Goal: Transaction & Acquisition: Book appointment/travel/reservation

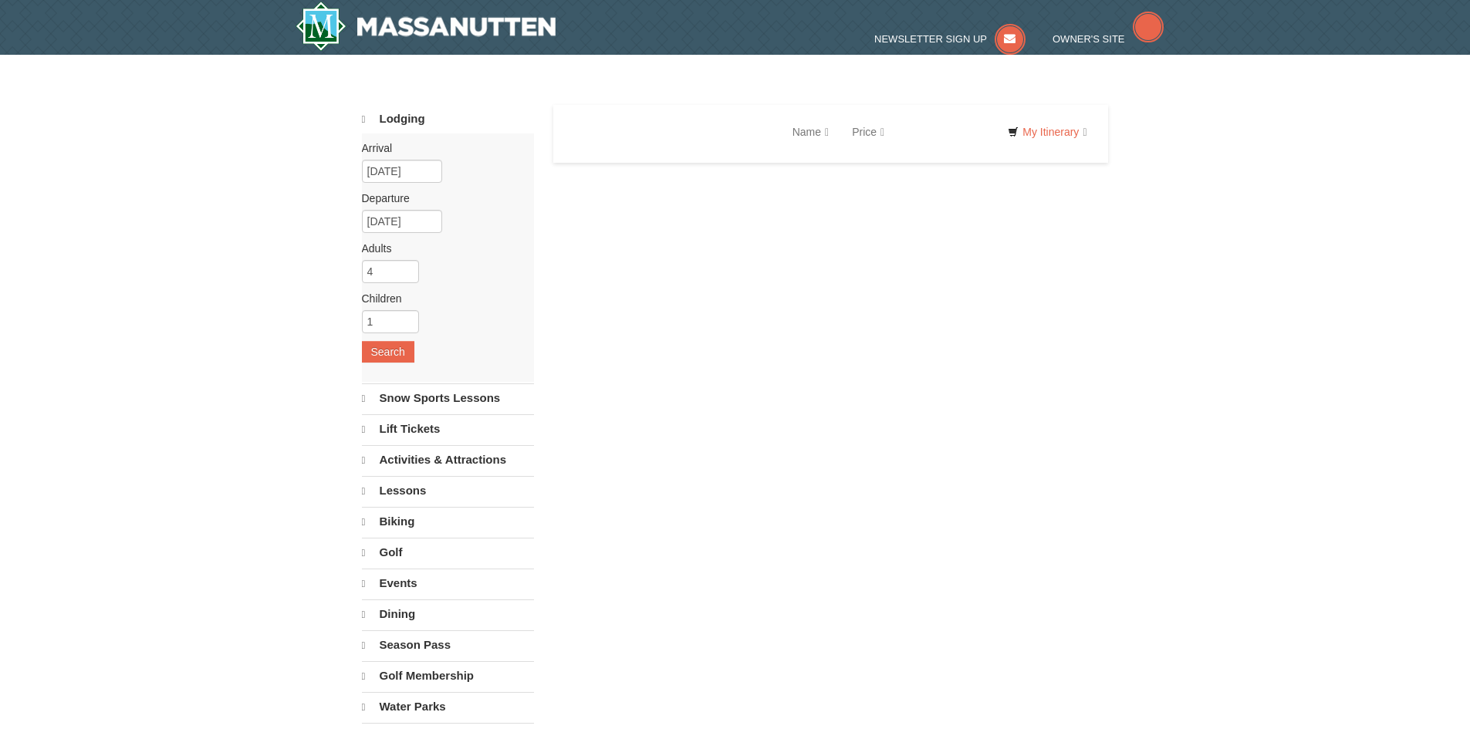
select select "10"
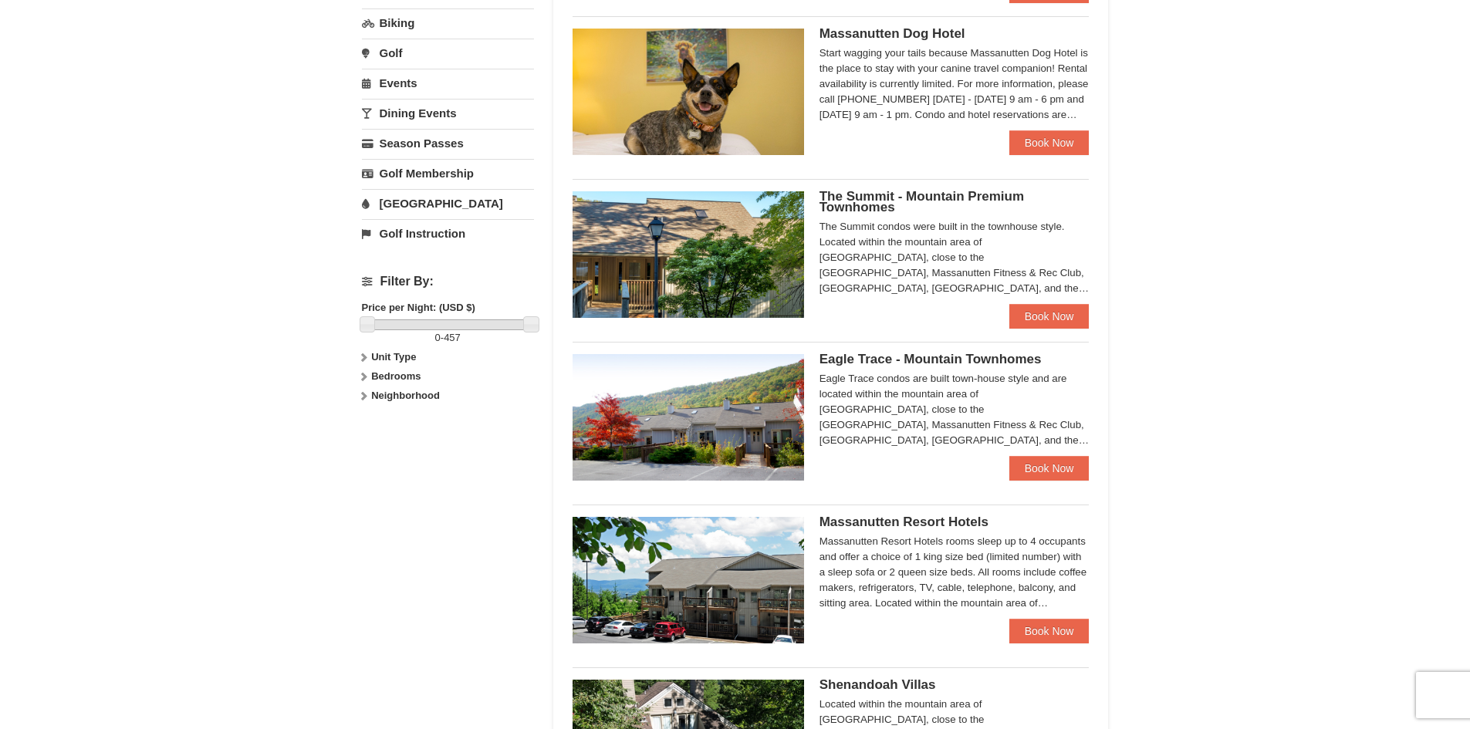
scroll to position [463, 0]
click at [1067, 152] on link "Book Now" at bounding box center [1050, 143] width 80 height 25
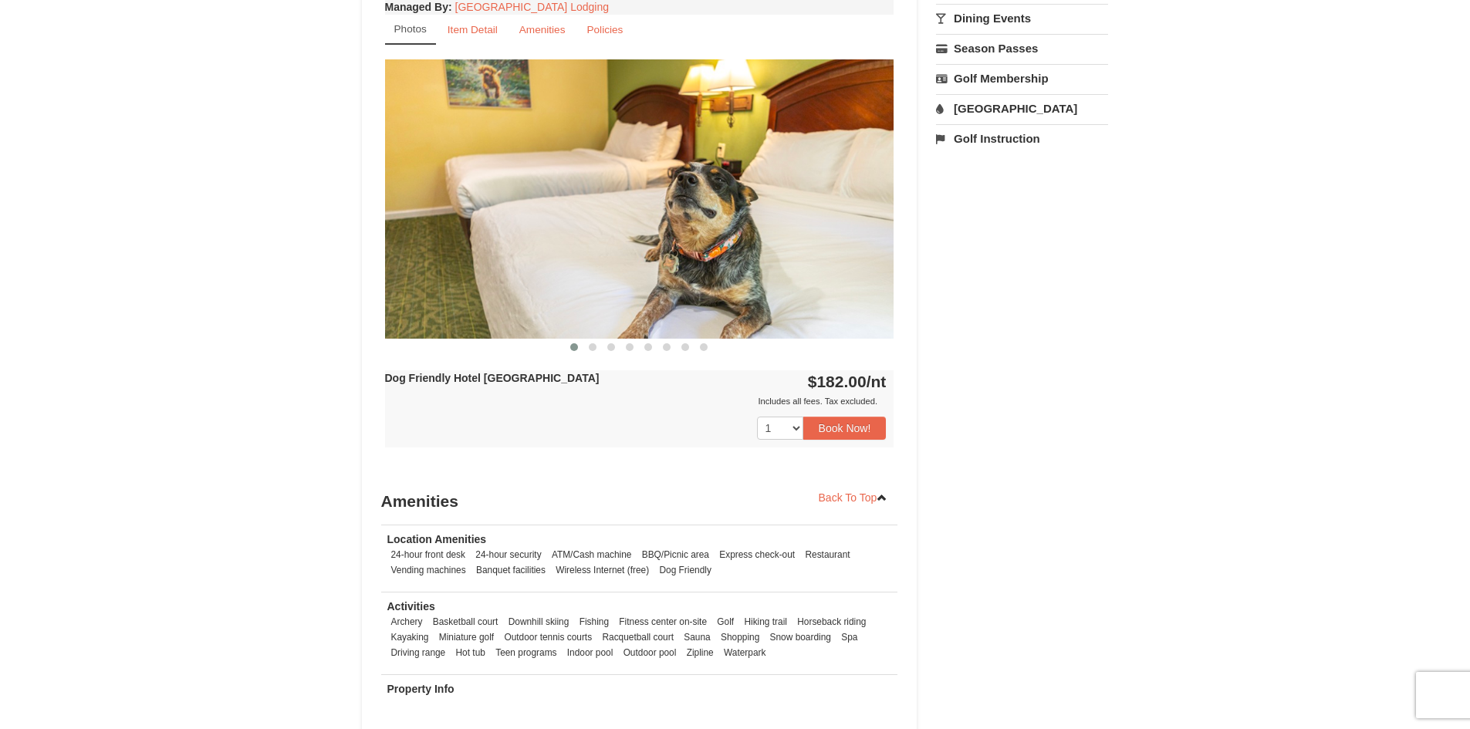
scroll to position [540, 0]
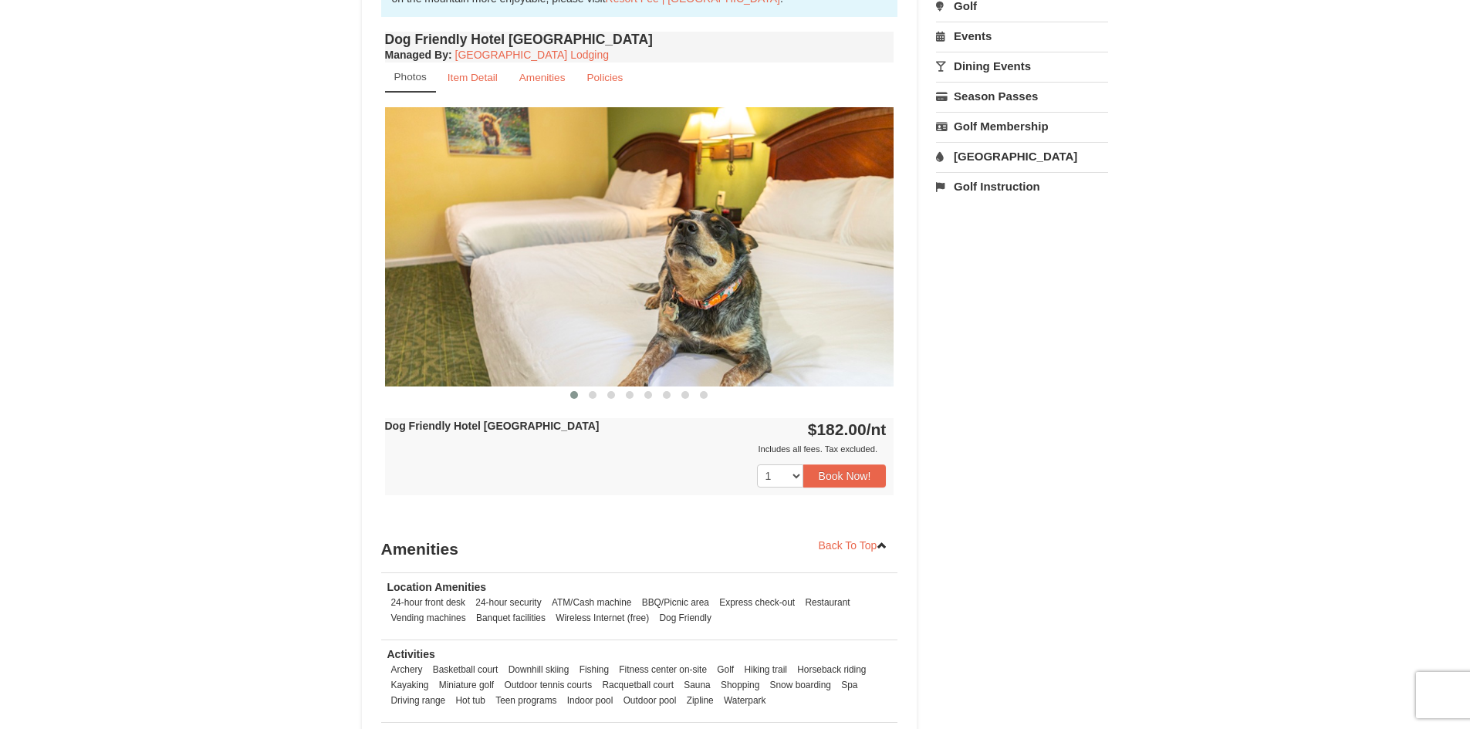
click at [800, 241] on img at bounding box center [639, 246] width 509 height 279
click at [591, 400] on button at bounding box center [593, 394] width 19 height 15
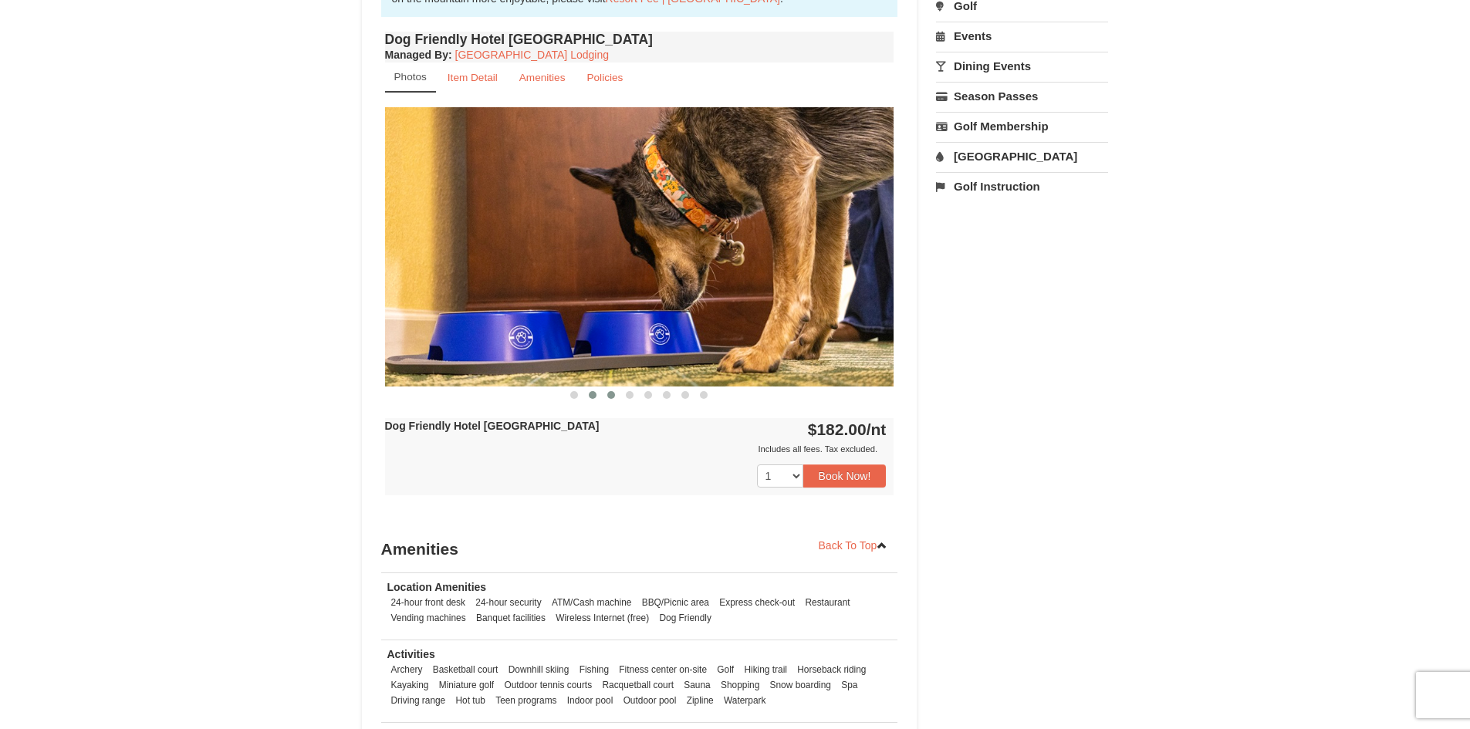
click at [611, 397] on span at bounding box center [611, 395] width 8 height 8
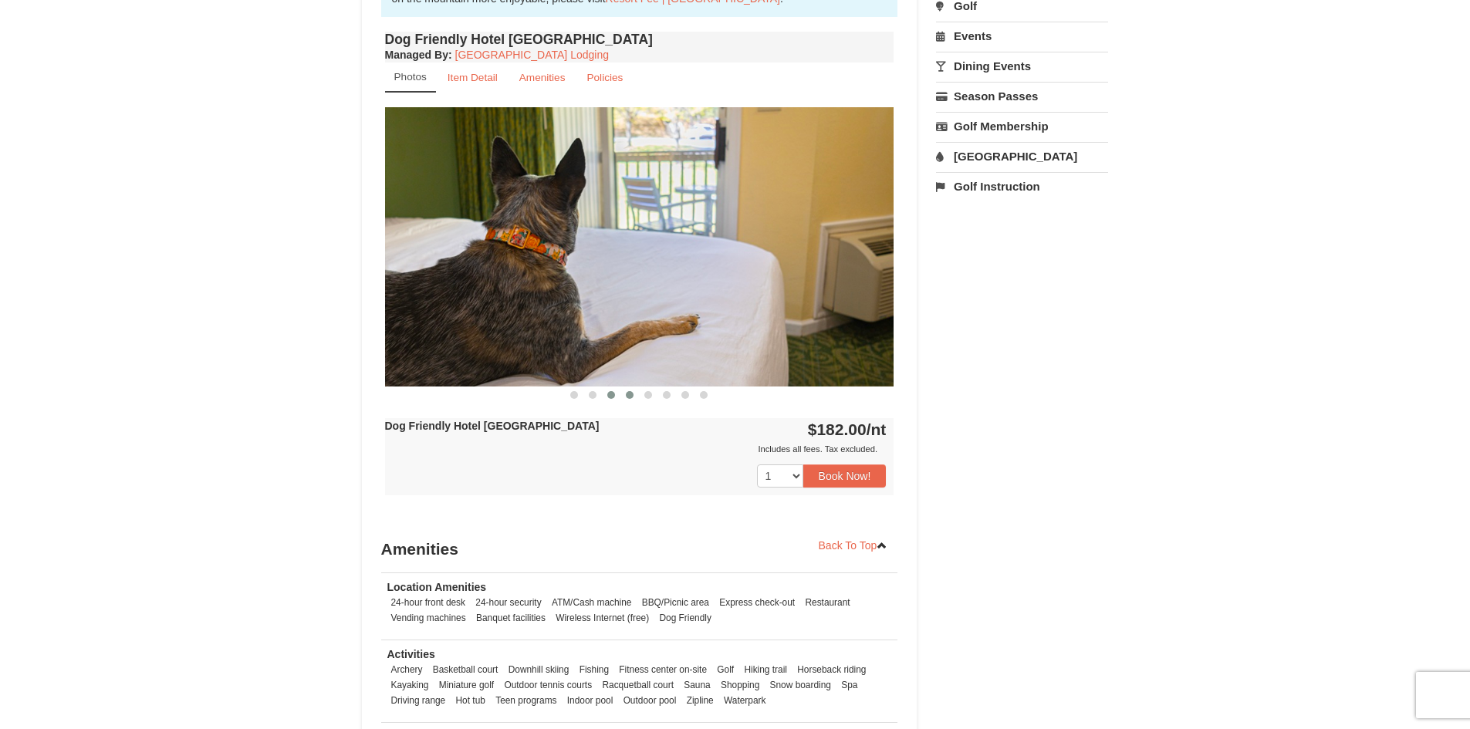
click at [624, 394] on button at bounding box center [630, 394] width 19 height 15
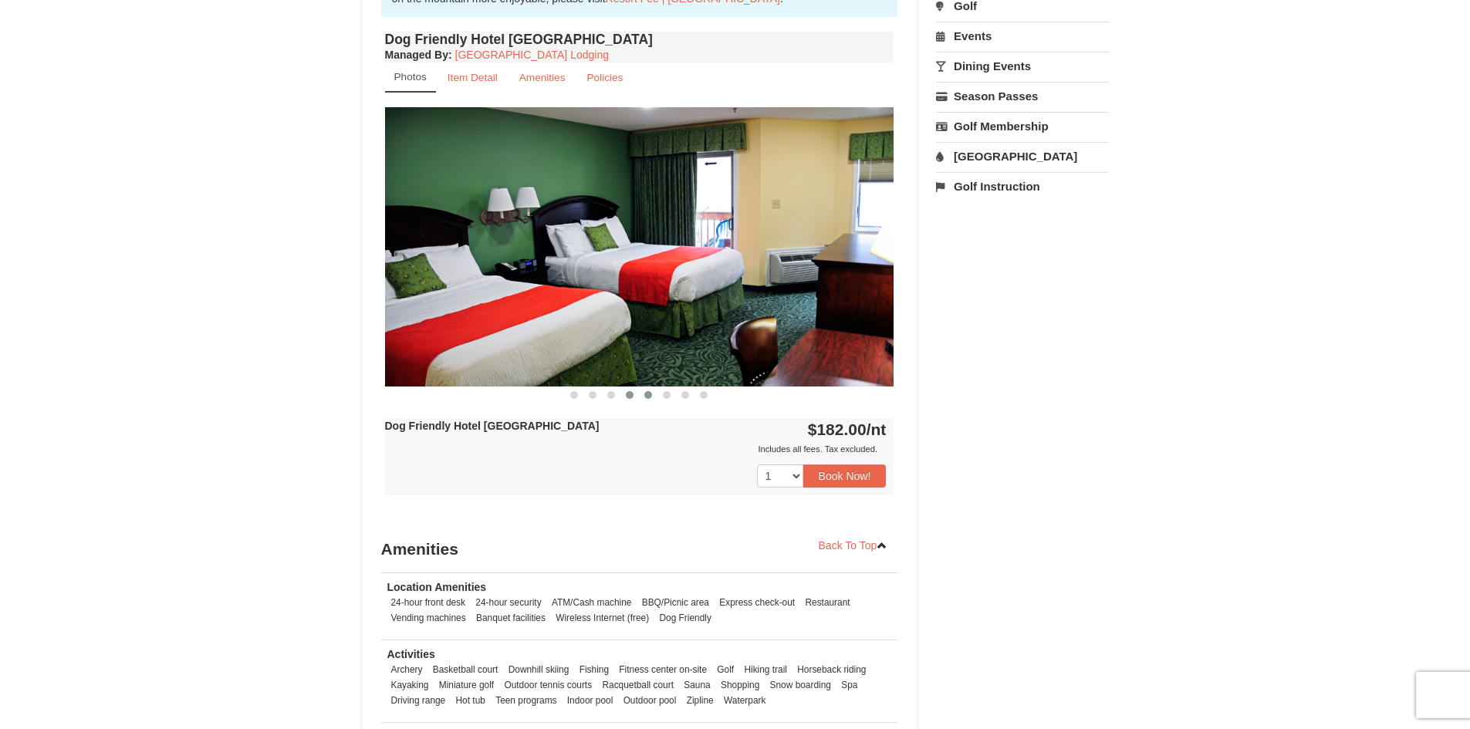
click at [644, 398] on button at bounding box center [648, 394] width 19 height 15
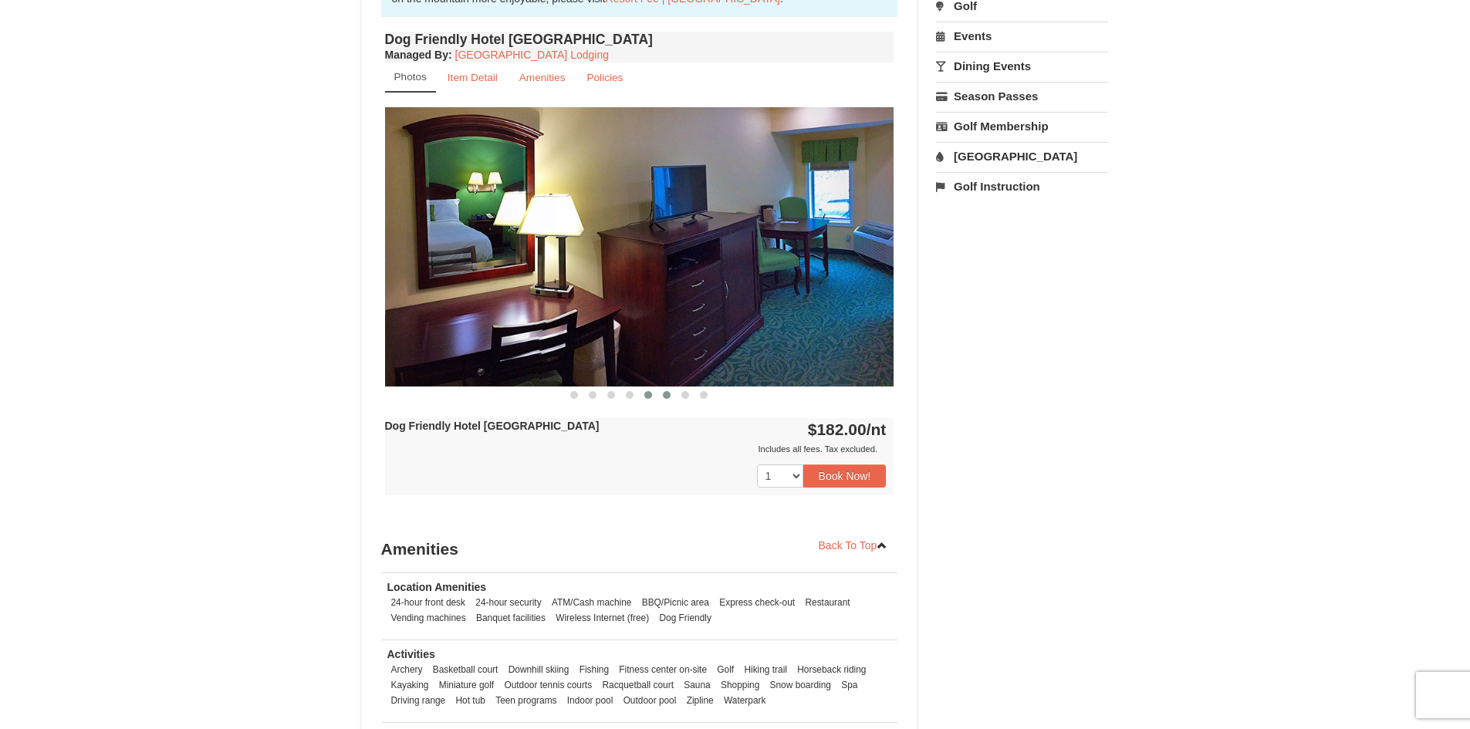
click at [667, 399] on button at bounding box center [667, 394] width 19 height 15
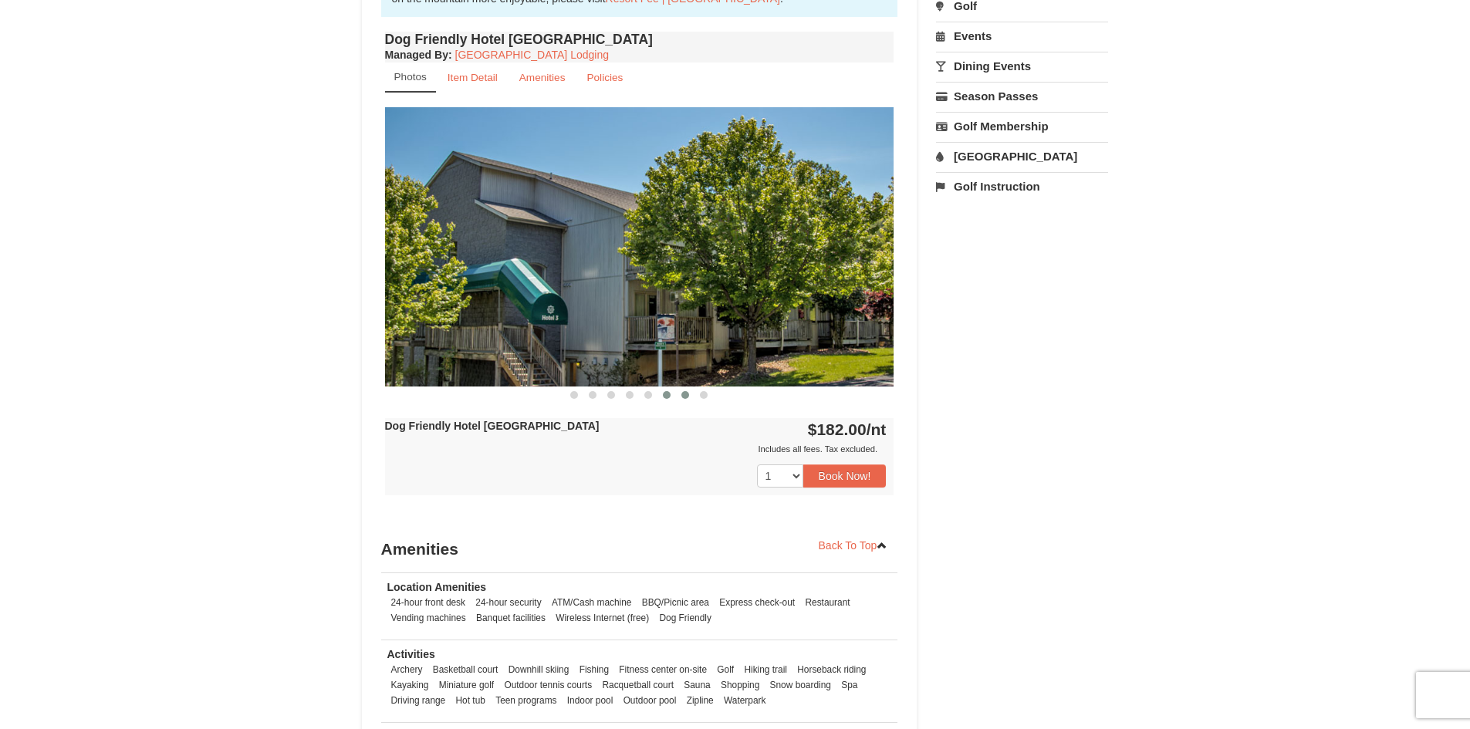
click at [678, 398] on button at bounding box center [685, 394] width 19 height 15
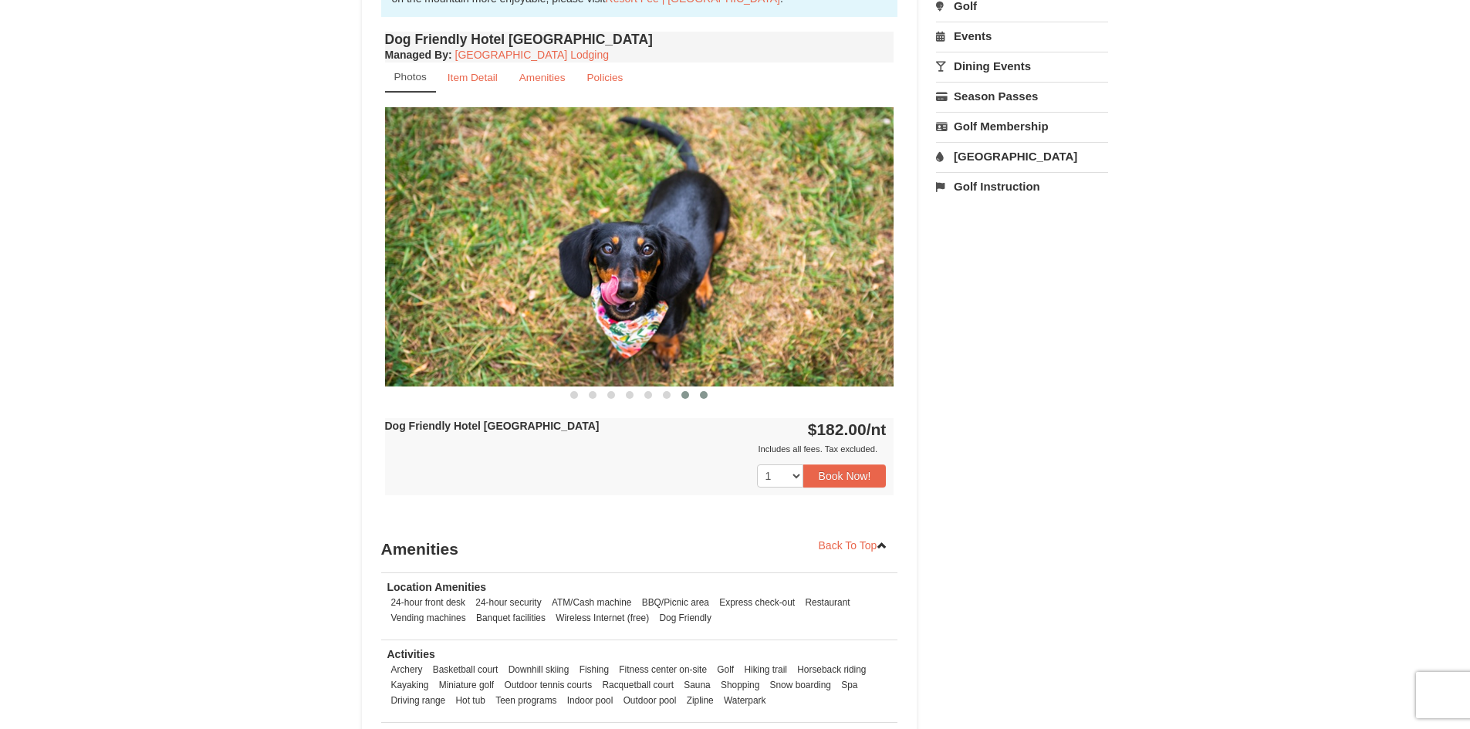
click at [701, 396] on span at bounding box center [704, 395] width 8 height 8
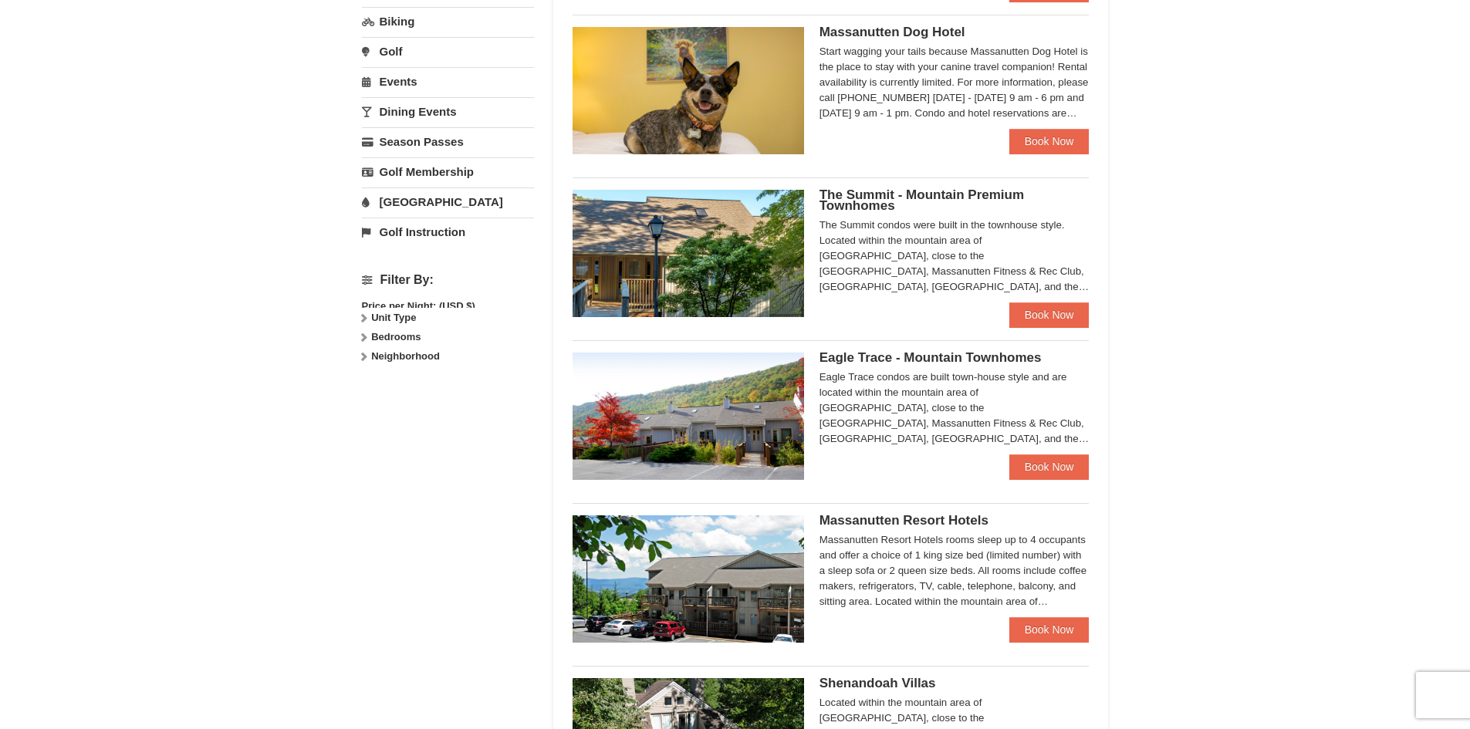
scroll to position [465, 0]
click at [1020, 316] on link "Book Now" at bounding box center [1050, 315] width 80 height 25
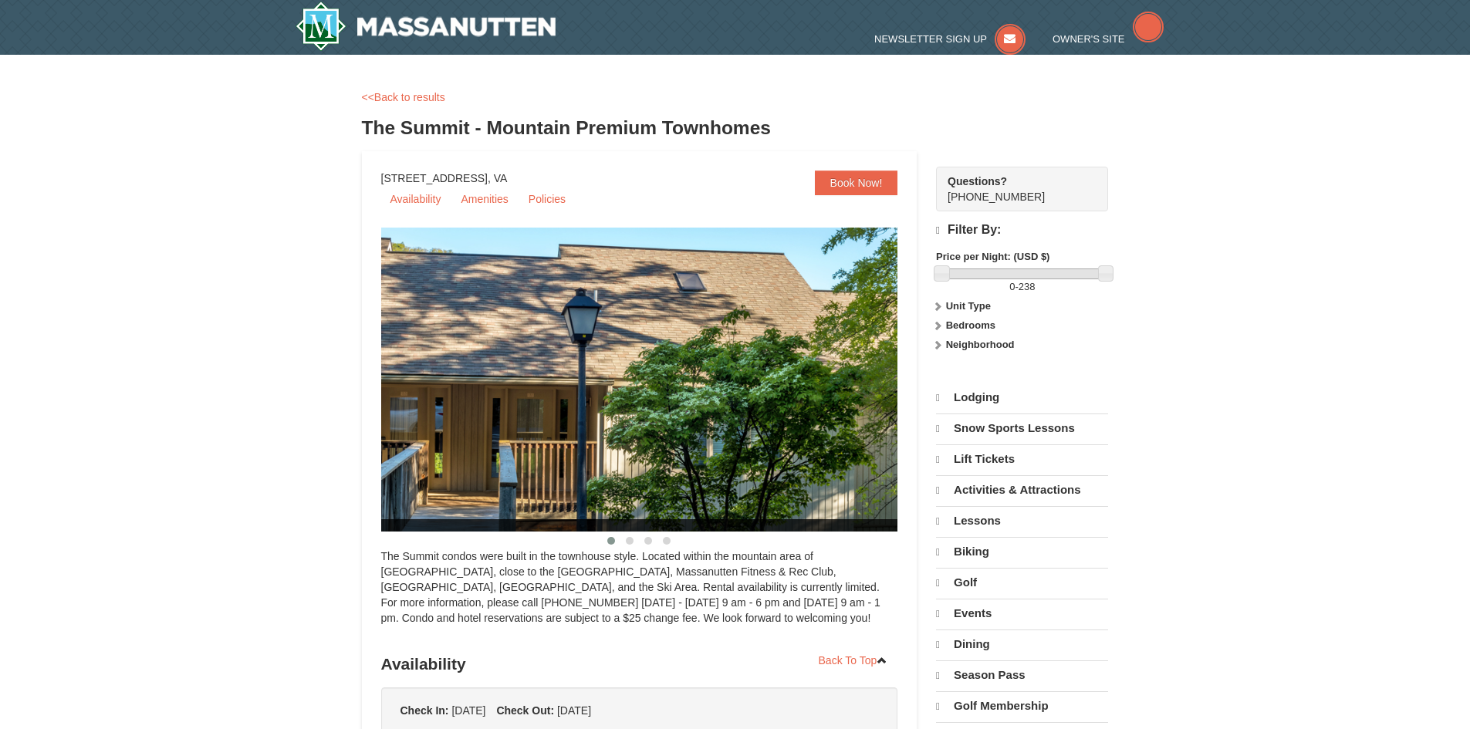
select select "10"
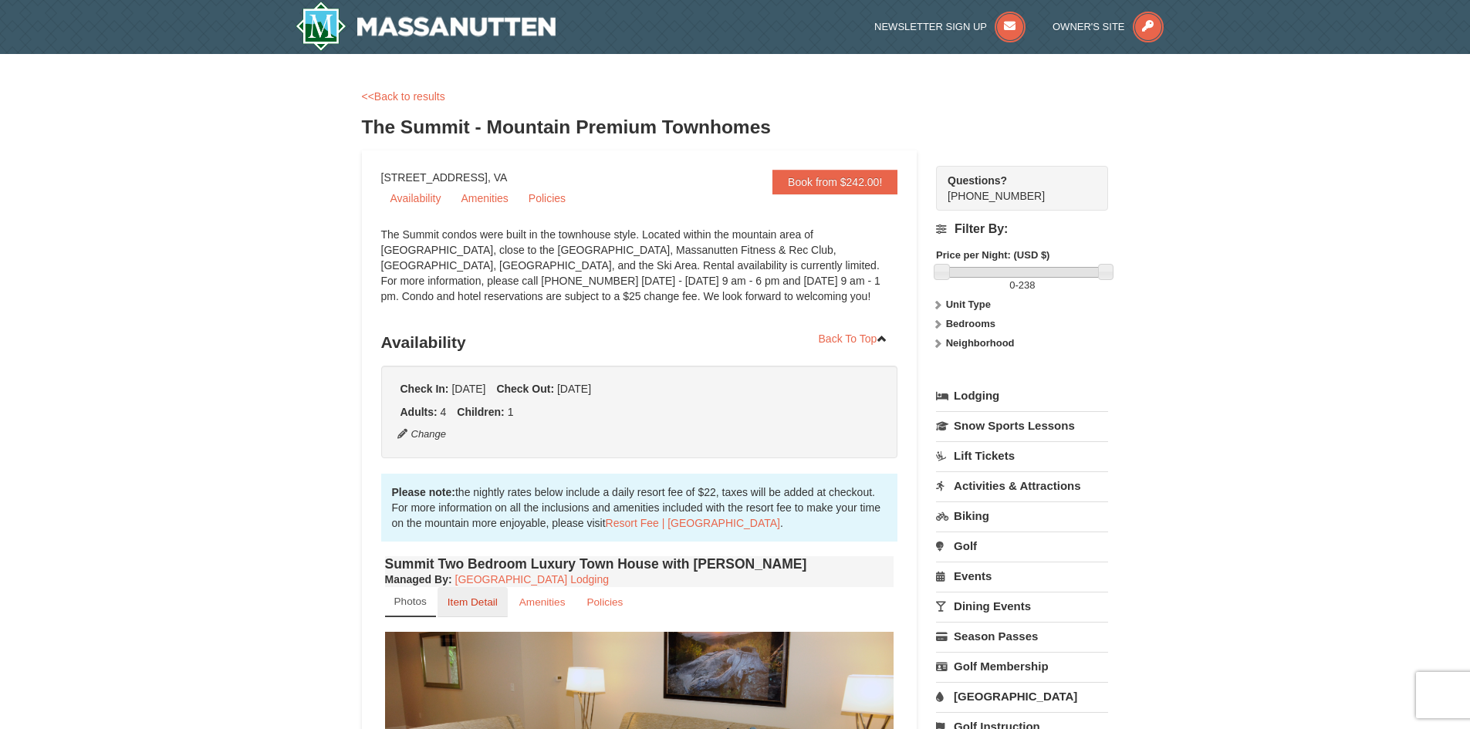
click at [485, 604] on small "Item Detail" at bounding box center [473, 603] width 50 height 12
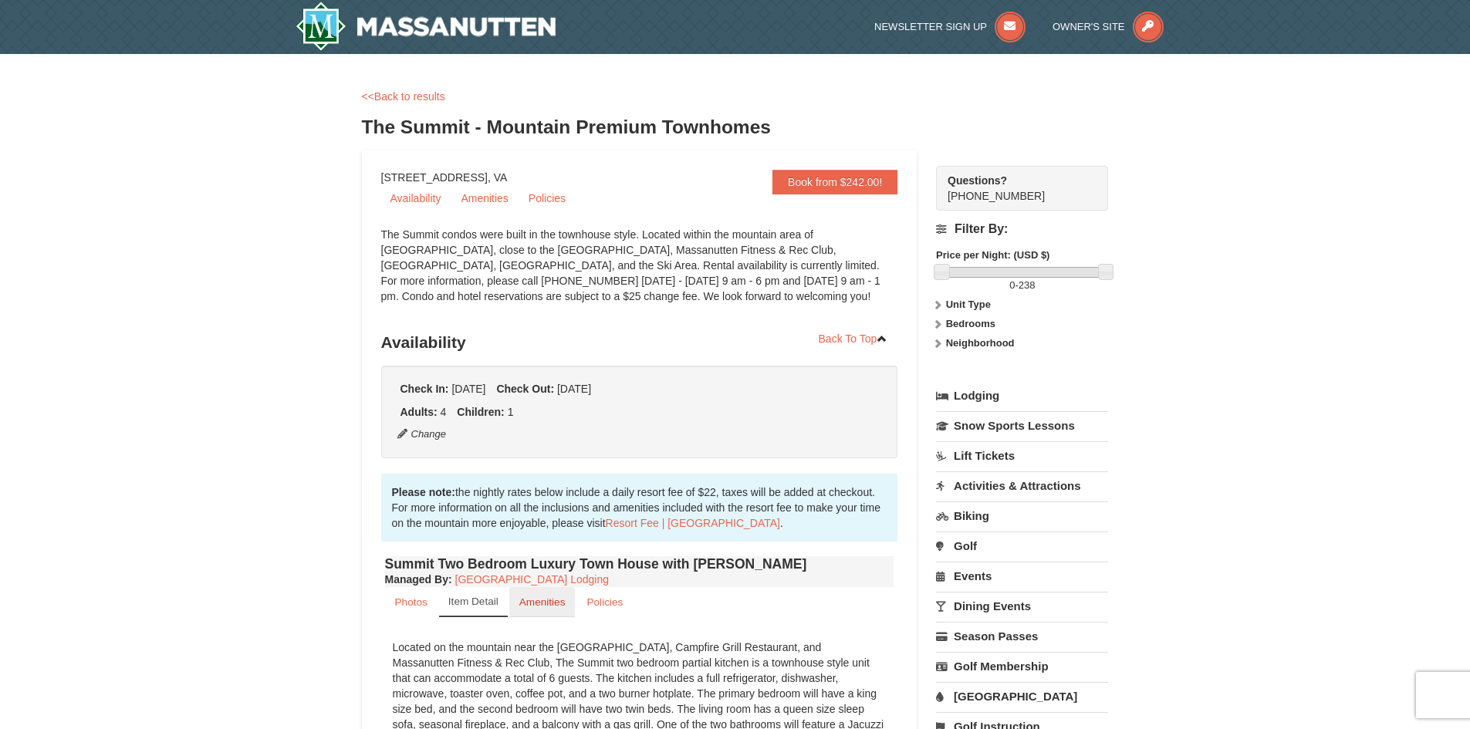
click at [546, 607] on small "Amenities" at bounding box center [542, 603] width 46 height 12
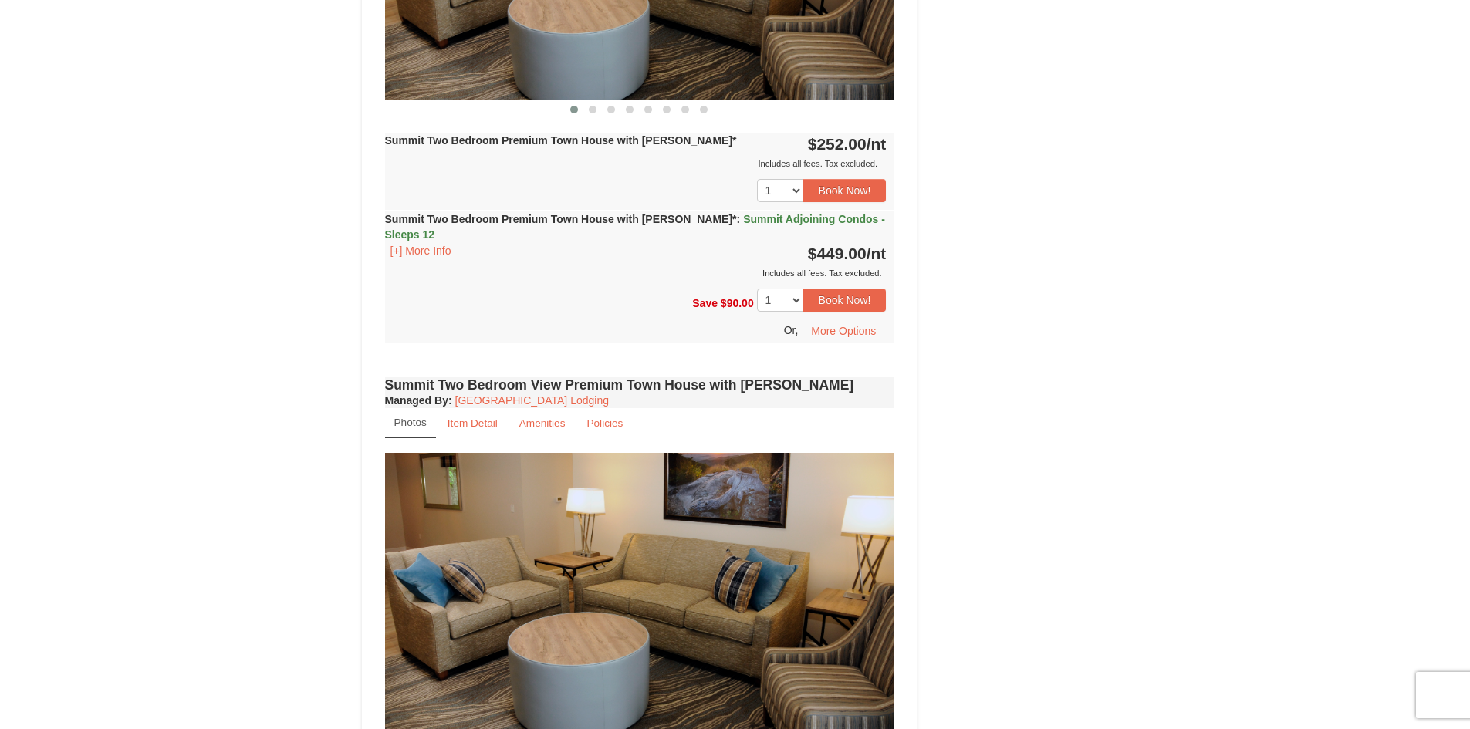
scroll to position [2933, 0]
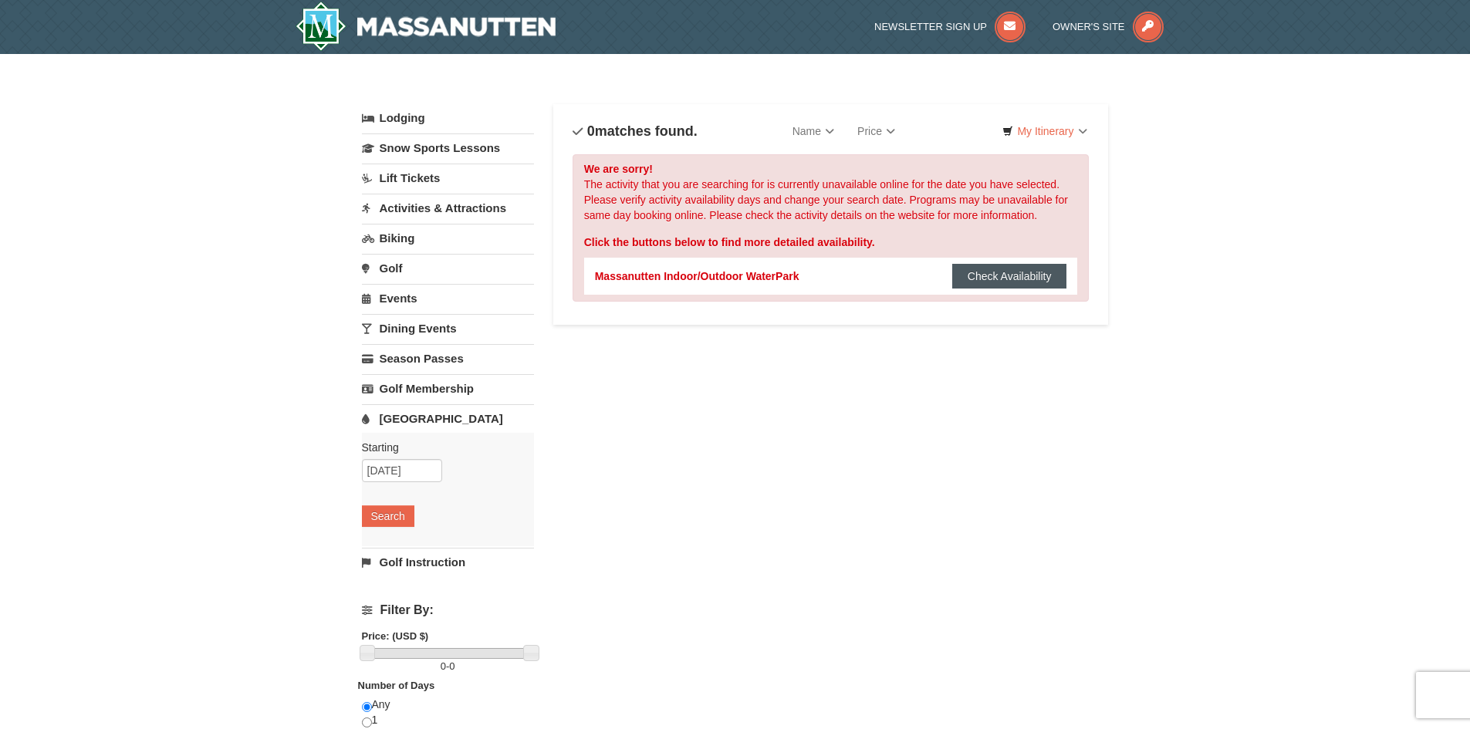
click at [969, 276] on button "Check Availability" at bounding box center [1009, 276] width 115 height 25
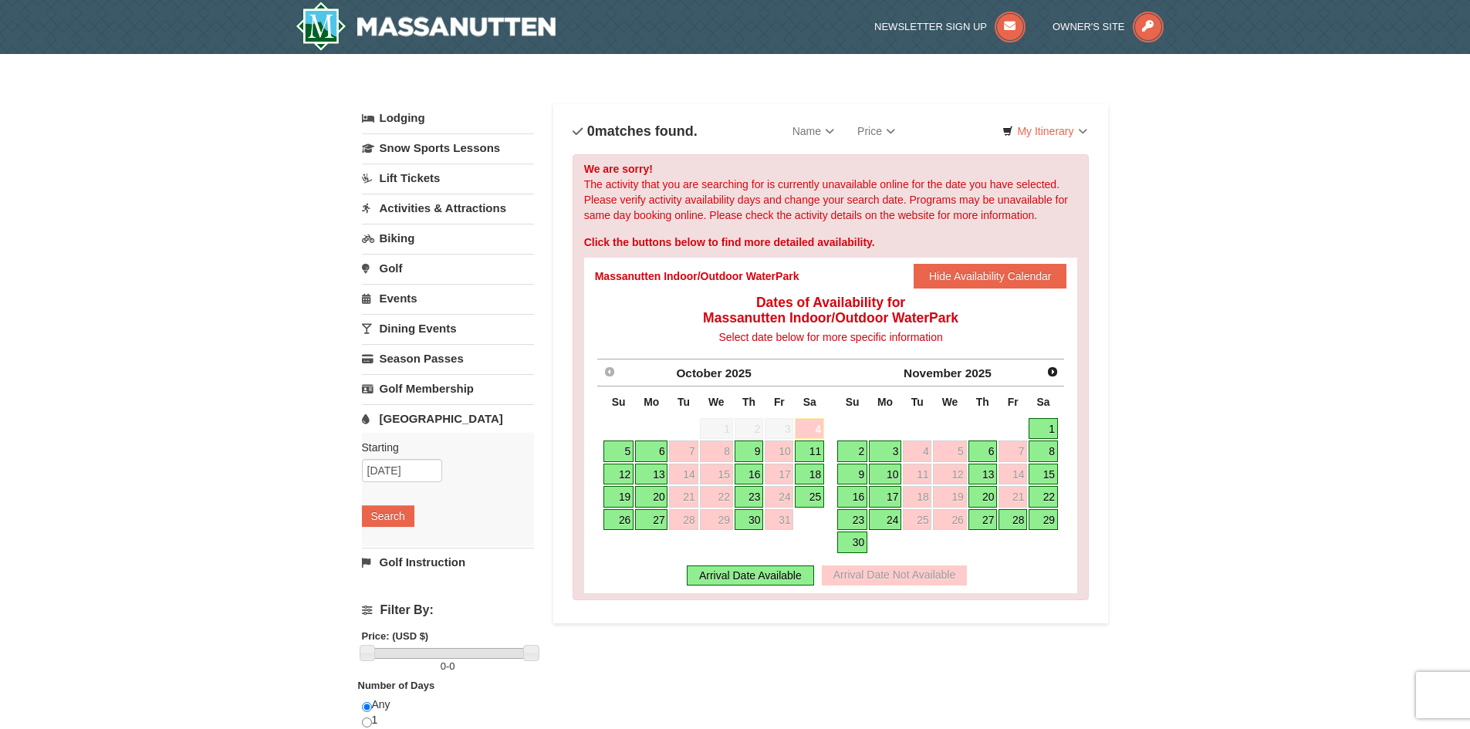
click at [749, 496] on link "23" at bounding box center [749, 497] width 29 height 22
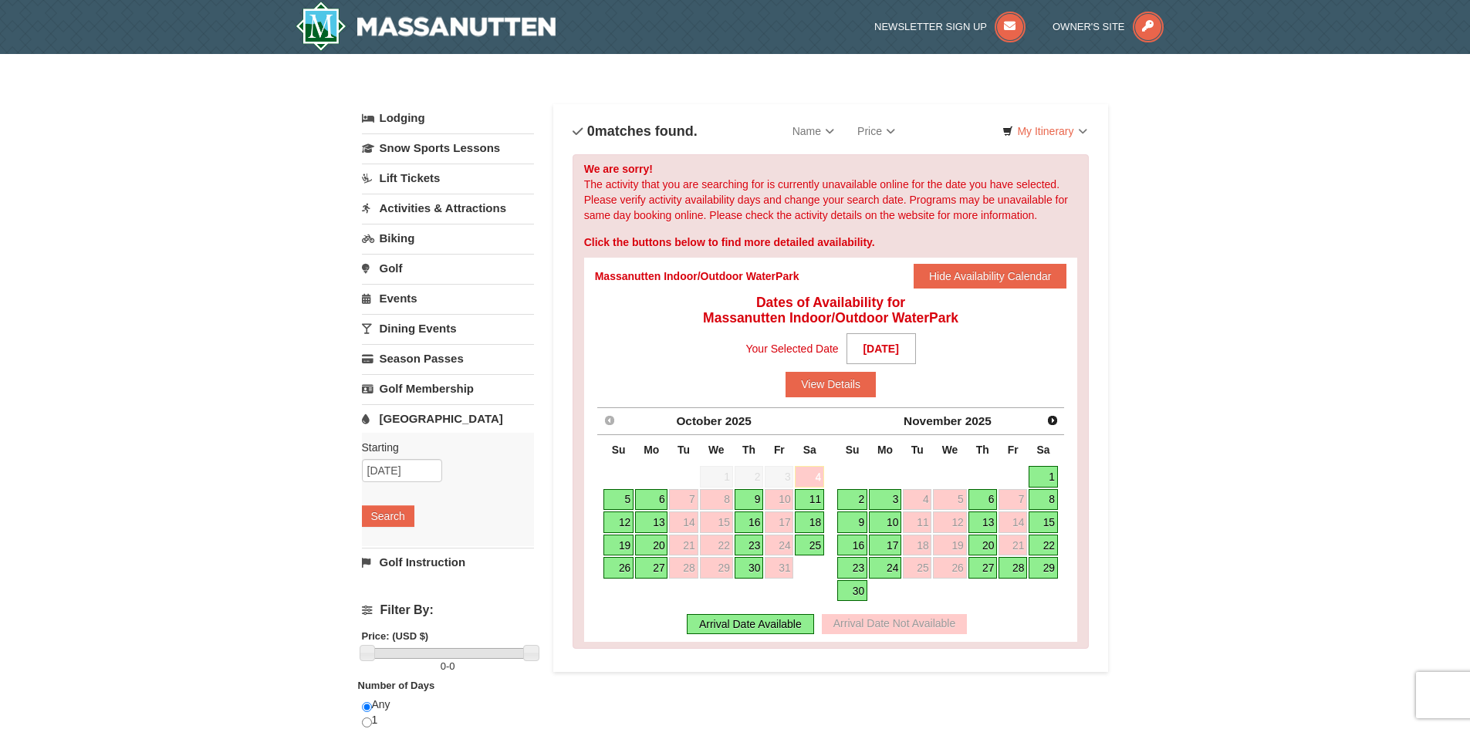
click at [755, 543] on link "23" at bounding box center [749, 546] width 29 height 22
click at [811, 394] on button "View Details" at bounding box center [831, 384] width 90 height 25
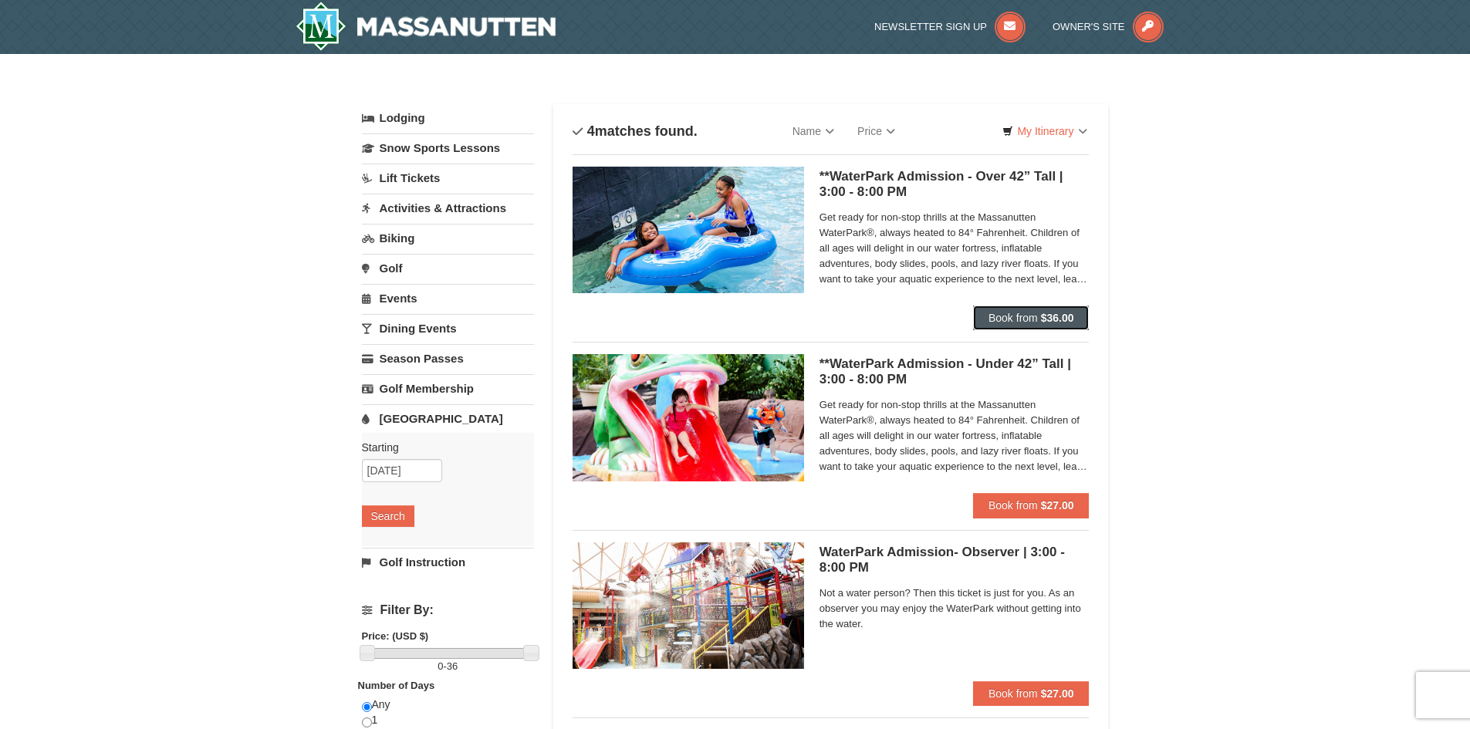
click at [1013, 316] on span "Book from" at bounding box center [1013, 318] width 49 height 12
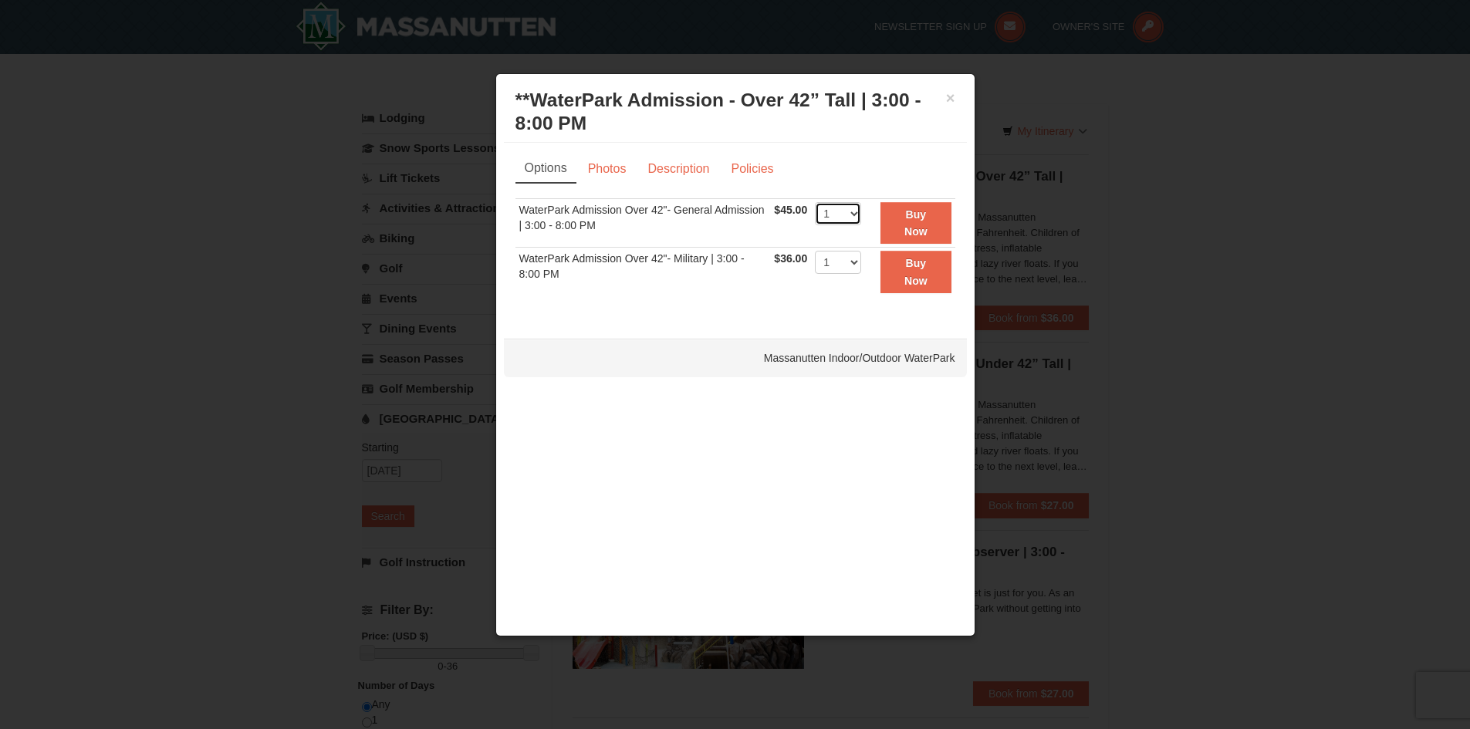
click at [858, 214] on select "1 2 3 4 5 6 7 8 9 10 11 12 13 14 15 16 17 18 19 20 21 22" at bounding box center [838, 213] width 46 height 23
select select "4"
click at [815, 202] on select "1 2 3 4 5 6 7 8 9 10 11 12 13 14 15 16 17 18 19 20 21 22" at bounding box center [838, 213] width 46 height 23
click at [901, 213] on button "Buy Now" at bounding box center [916, 223] width 70 height 42
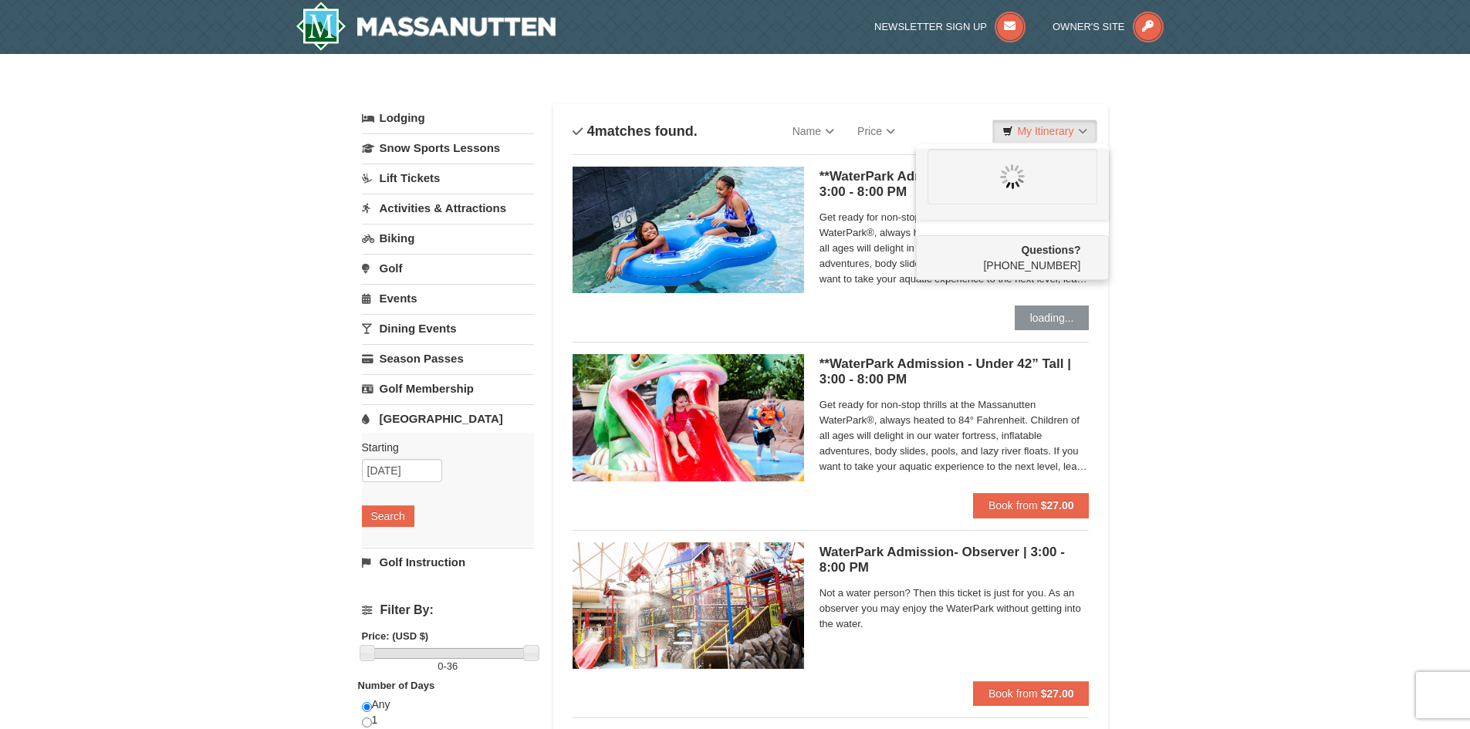
click at [954, 209] on div at bounding box center [1012, 184] width 193 height 71
click at [1041, 132] on link "My Itinerary" at bounding box center [1045, 131] width 104 height 23
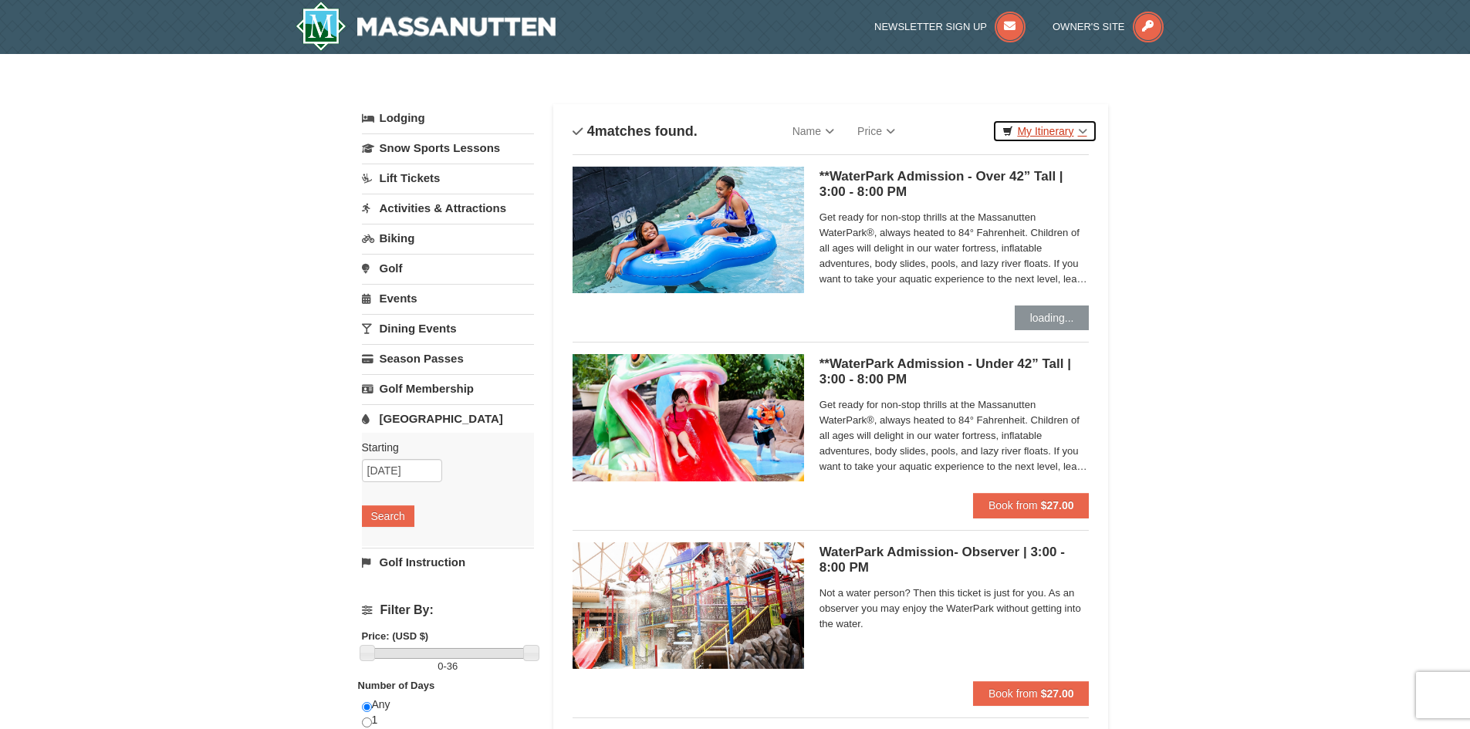
click at [1041, 132] on link "My Itinerary" at bounding box center [1045, 131] width 104 height 23
